Goal: Check status

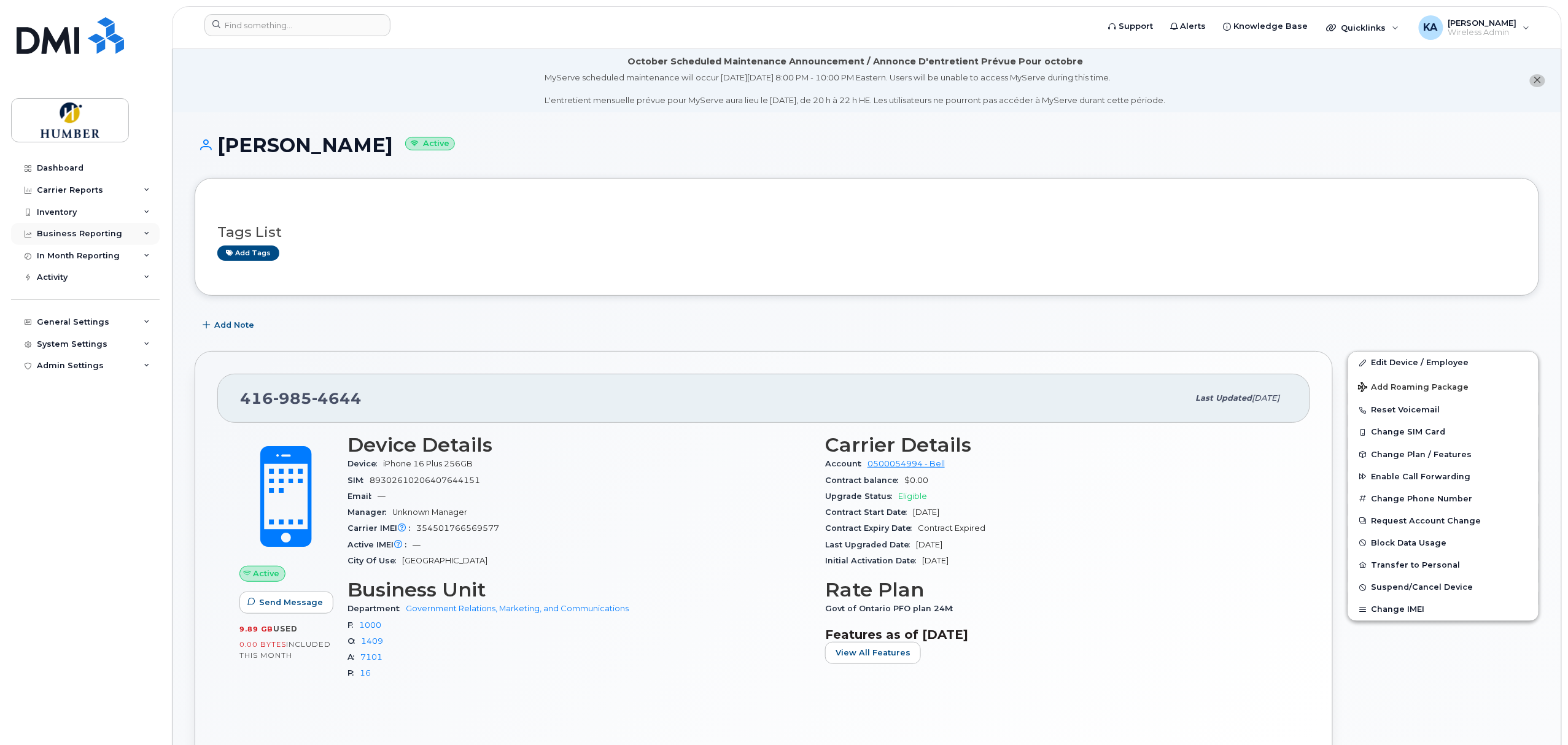
click at [89, 234] on div "Business Reporting" at bounding box center [79, 234] width 85 height 10
click at [83, 248] on link "Managerial Reports" at bounding box center [96, 256] width 127 height 23
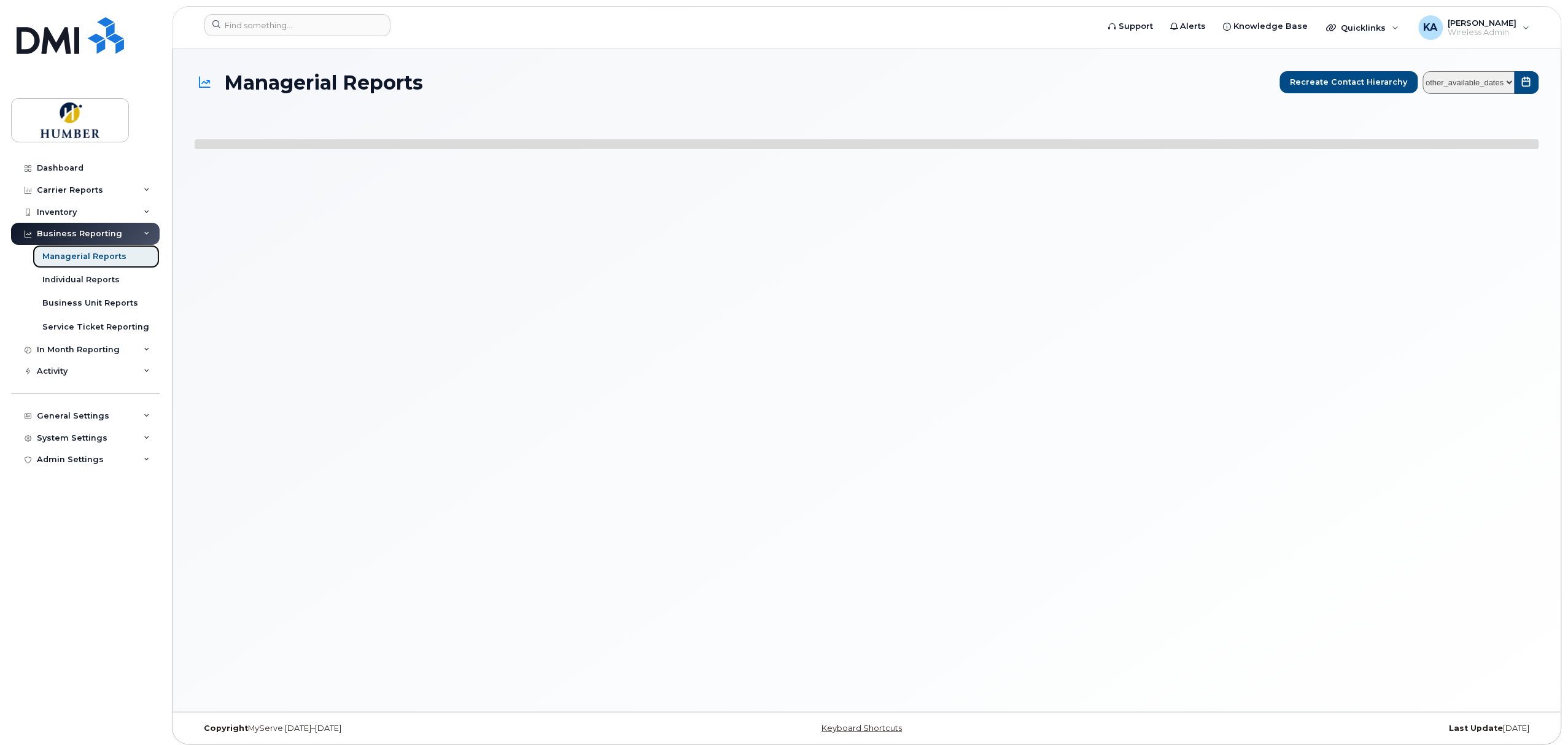
select select
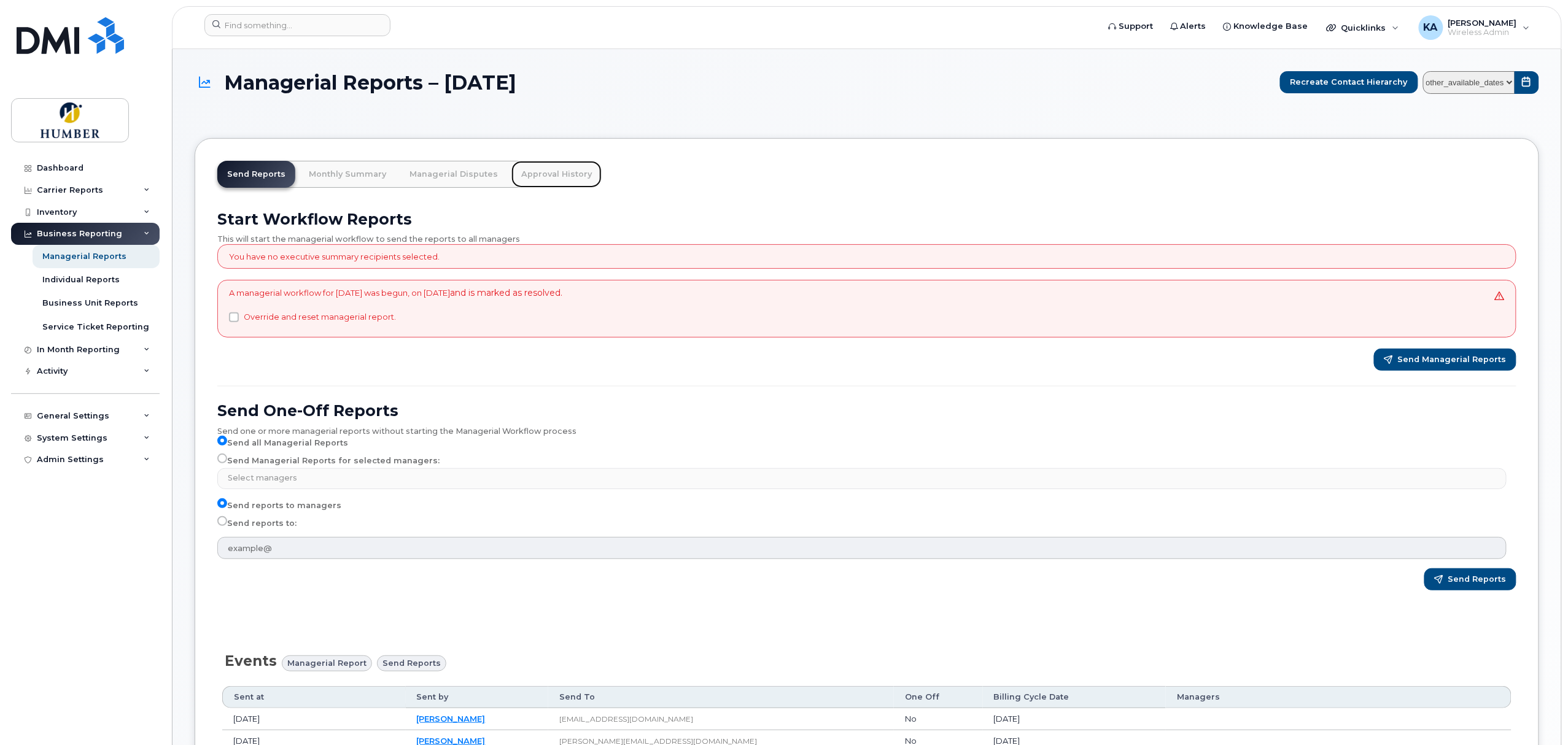
click at [530, 176] on link "Approval History" at bounding box center [557, 174] width 90 height 27
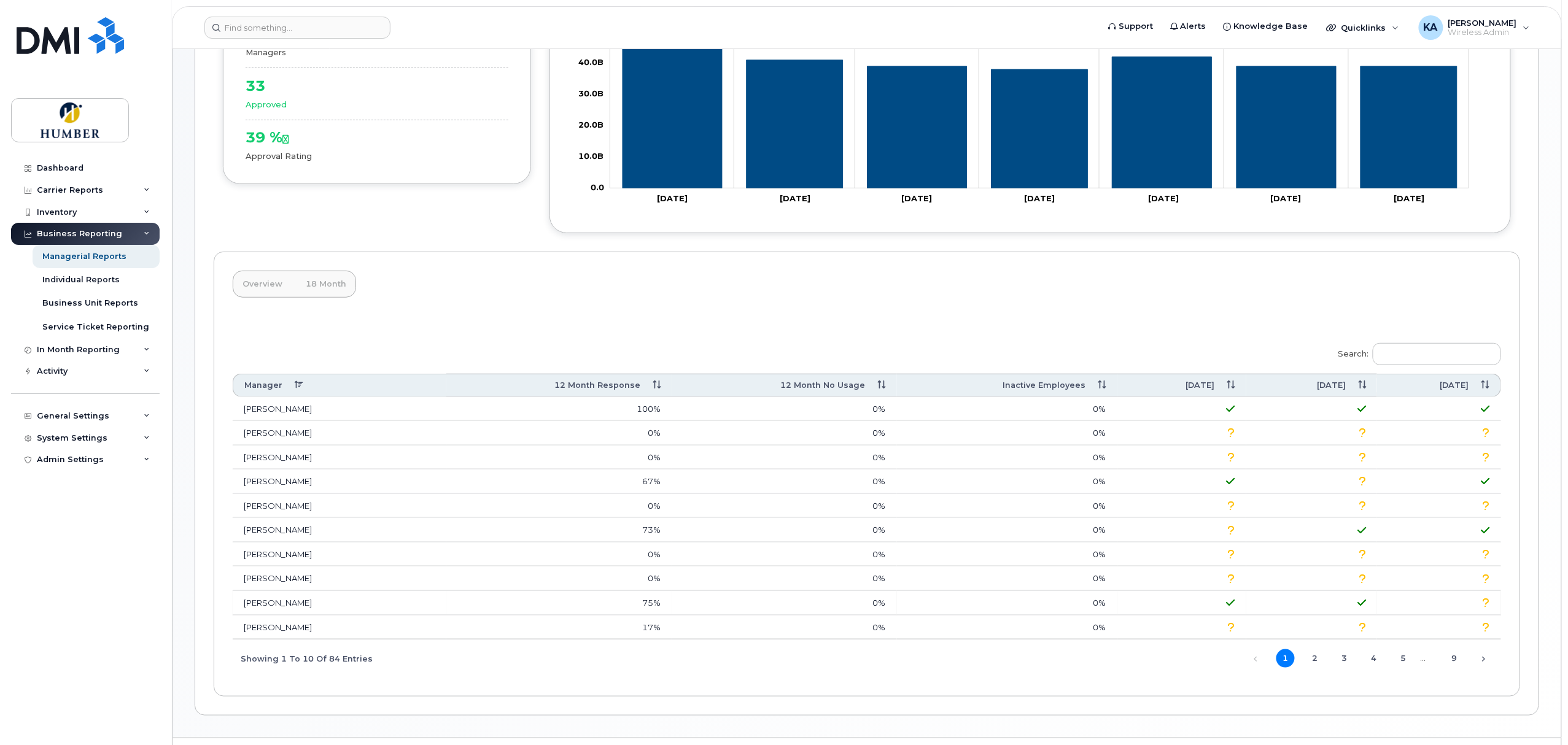
scroll to position [291, 0]
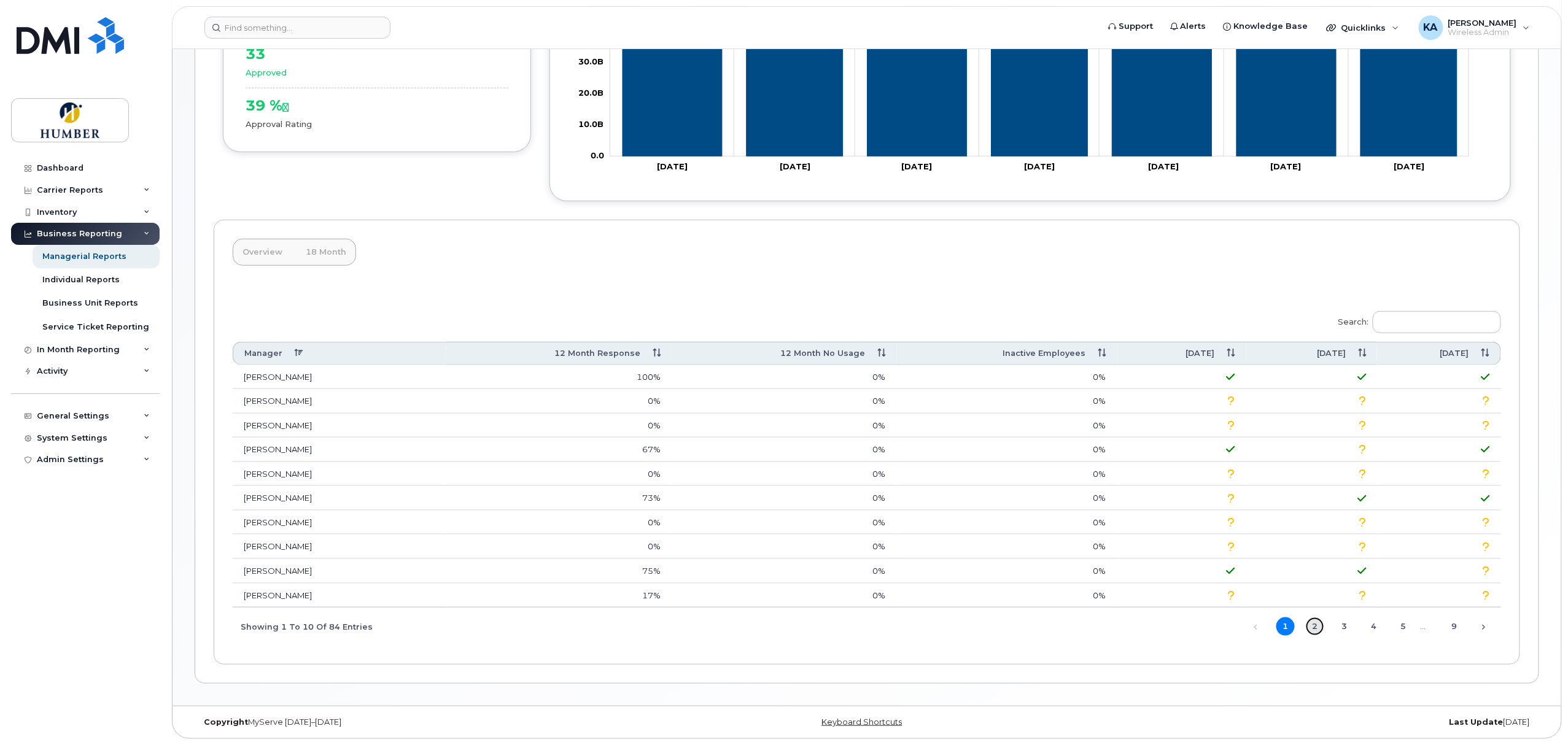
click at [1320, 629] on link "2" at bounding box center [1315, 627] width 18 height 18
click at [1344, 622] on link "3" at bounding box center [1345, 627] width 18 height 18
click at [1371, 619] on link "4" at bounding box center [1374, 627] width 18 height 18
click at [1398, 619] on link "5" at bounding box center [1404, 627] width 18 height 18
click at [1479, 621] on link "Next" at bounding box center [1484, 627] width 18 height 18
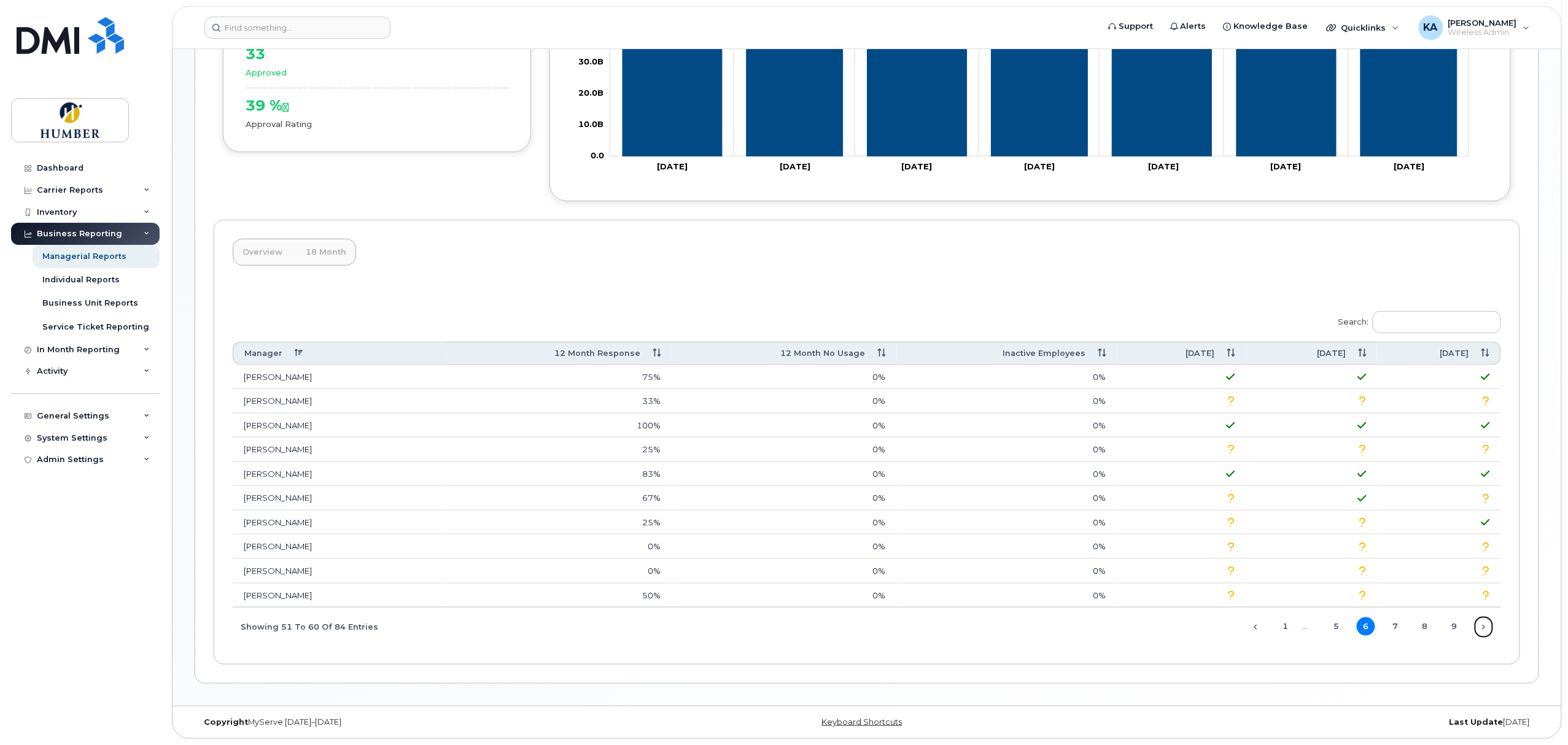
click at [1479, 621] on link "Next" at bounding box center [1484, 627] width 18 height 18
